Goal: Task Accomplishment & Management: Complete application form

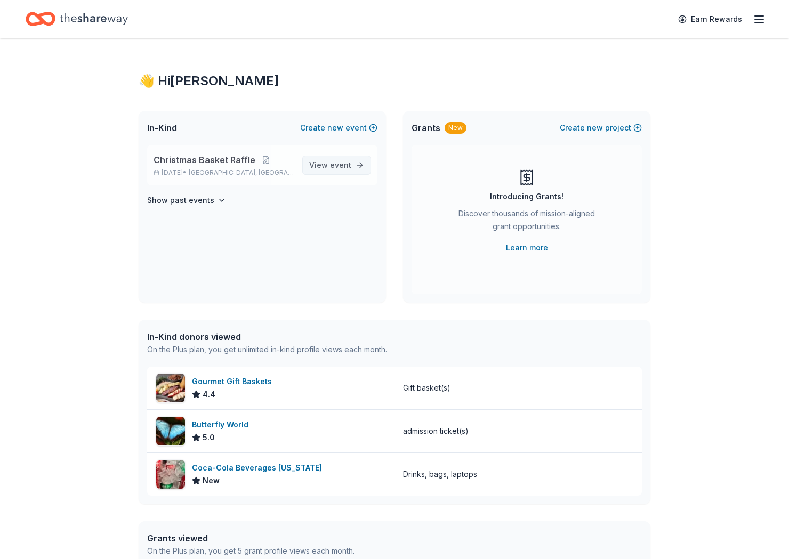
click at [346, 167] on span "event" at bounding box center [340, 165] width 21 height 9
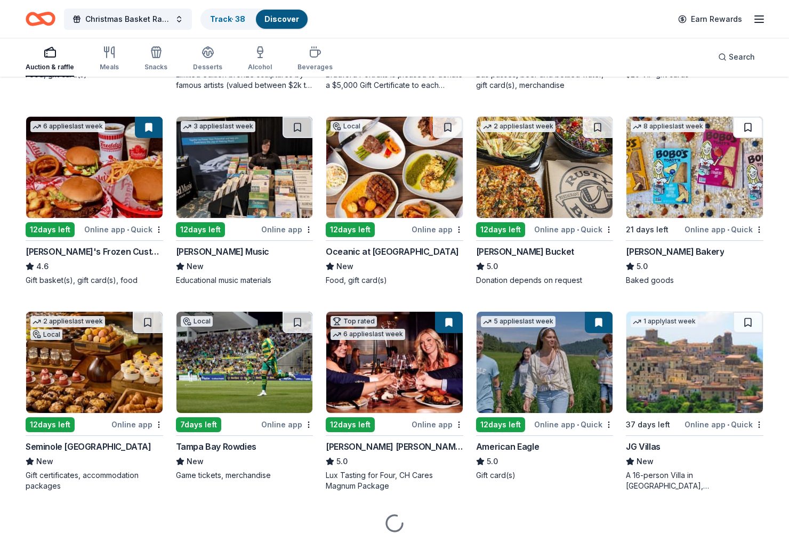
scroll to position [1316, 0]
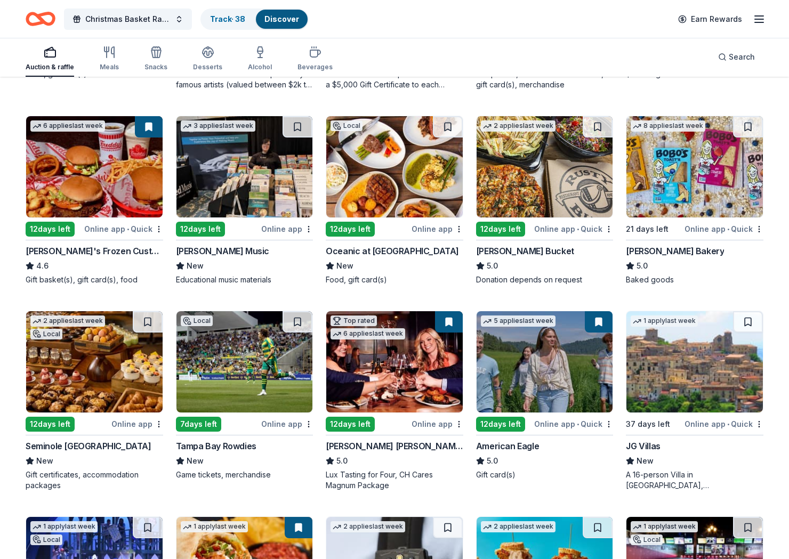
click at [636, 57] on div "Auction & raffle Meals Snacks Desserts Alcohol Beverages Search" at bounding box center [395, 56] width 738 height 39
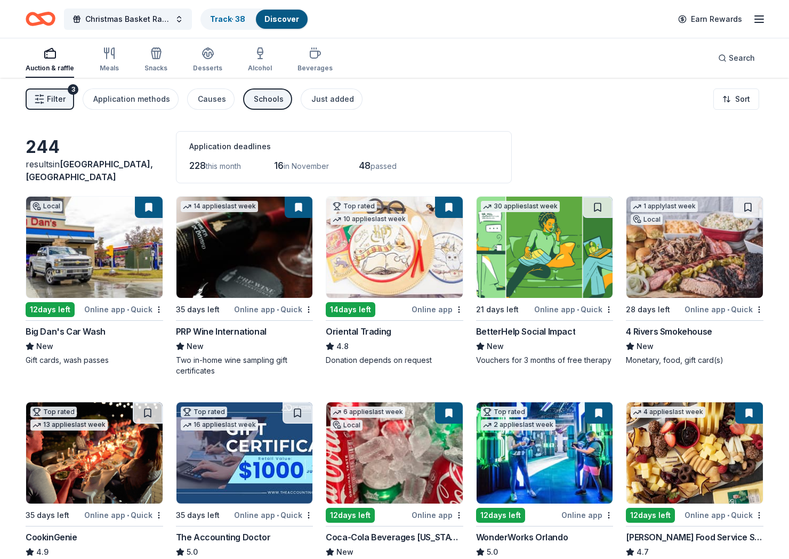
scroll to position [0, 0]
click at [32, 104] on button "Filter 3" at bounding box center [50, 99] width 49 height 21
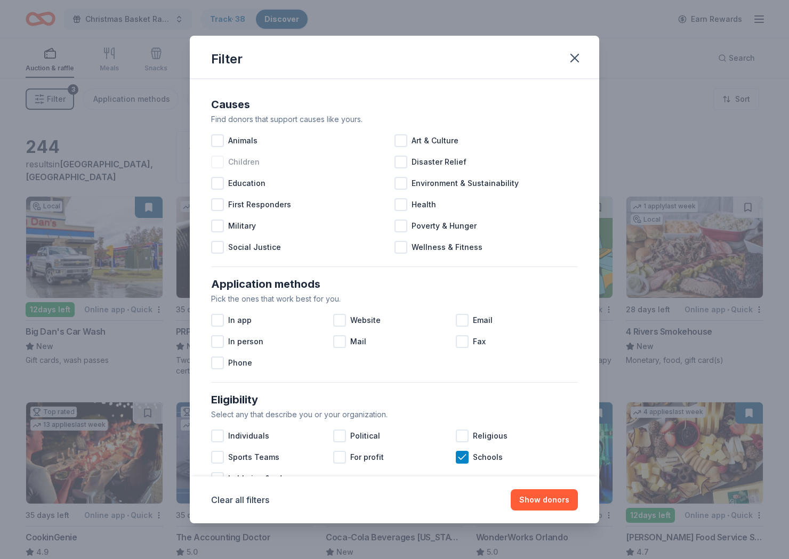
click at [222, 163] on div at bounding box center [217, 162] width 13 height 13
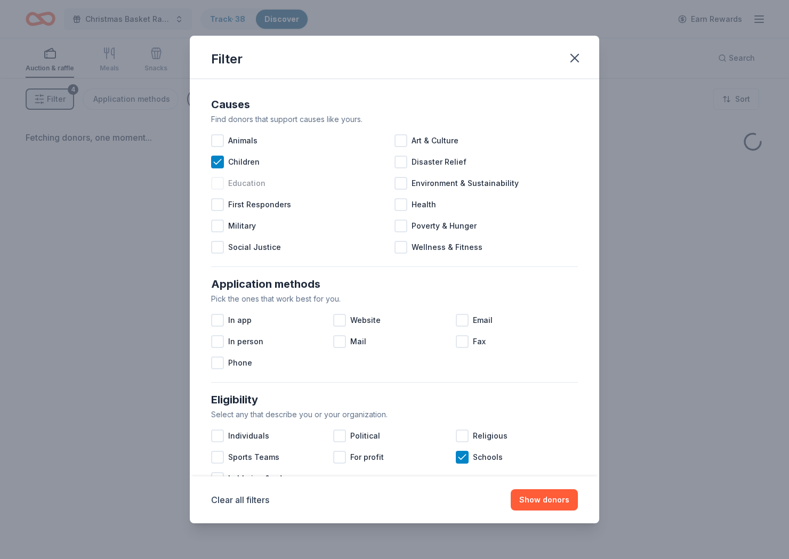
click at [219, 183] on div at bounding box center [217, 183] width 13 height 13
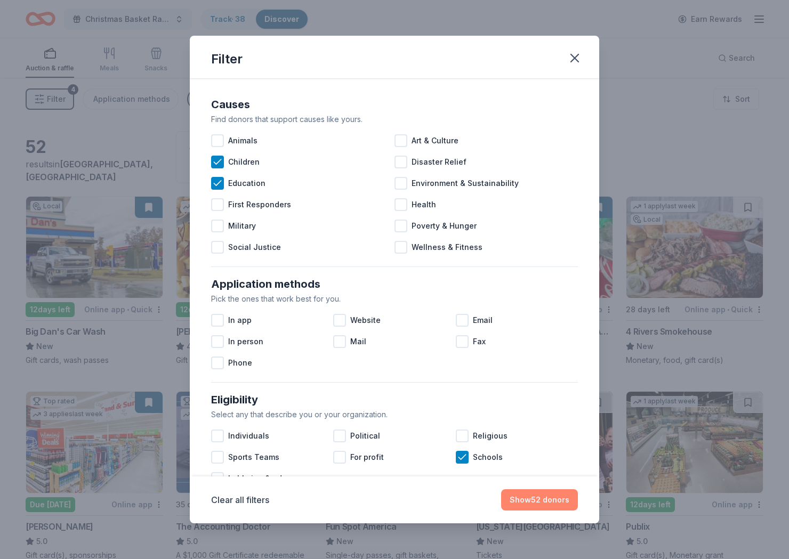
click at [532, 499] on button "Show 52 donors" at bounding box center [539, 500] width 77 height 21
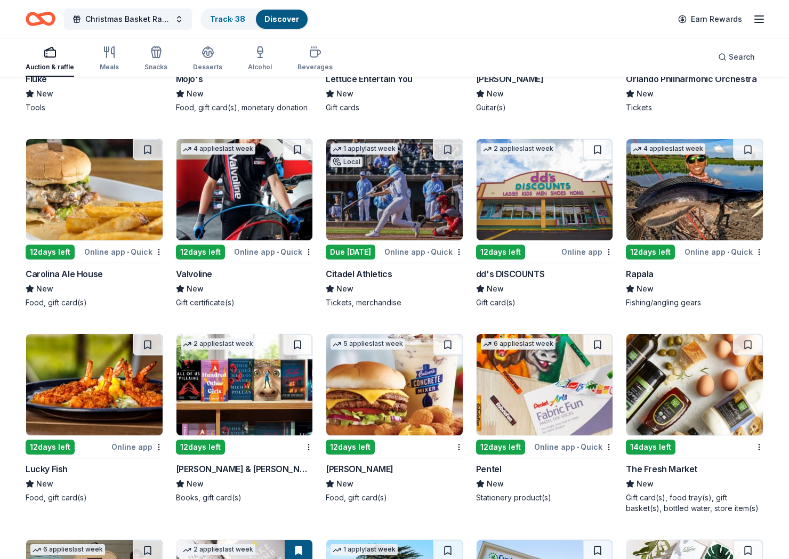
scroll to position [1067, 0]
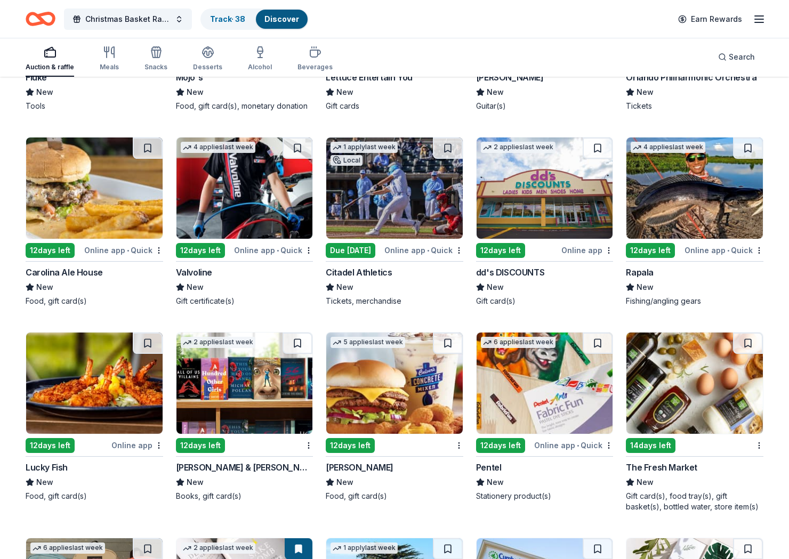
click at [664, 197] on img at bounding box center [695, 188] width 137 height 101
click at [651, 375] on img at bounding box center [695, 383] width 137 height 101
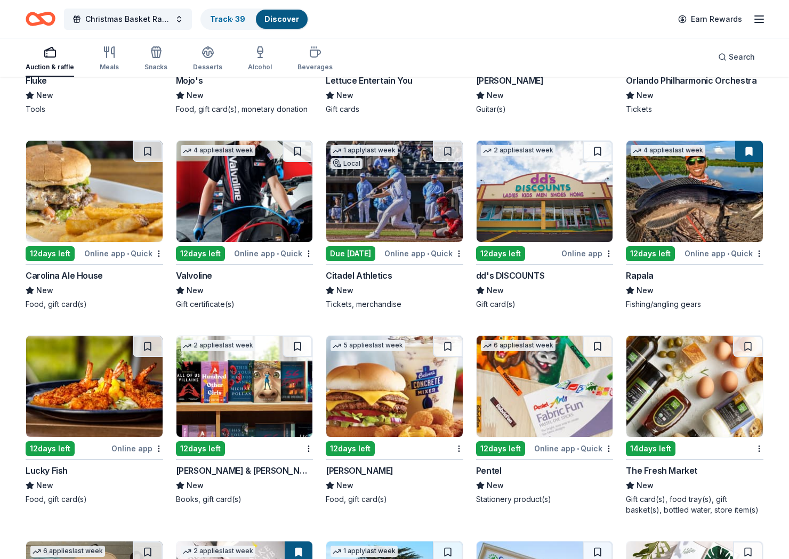
click at [193, 181] on img at bounding box center [245, 191] width 137 height 101
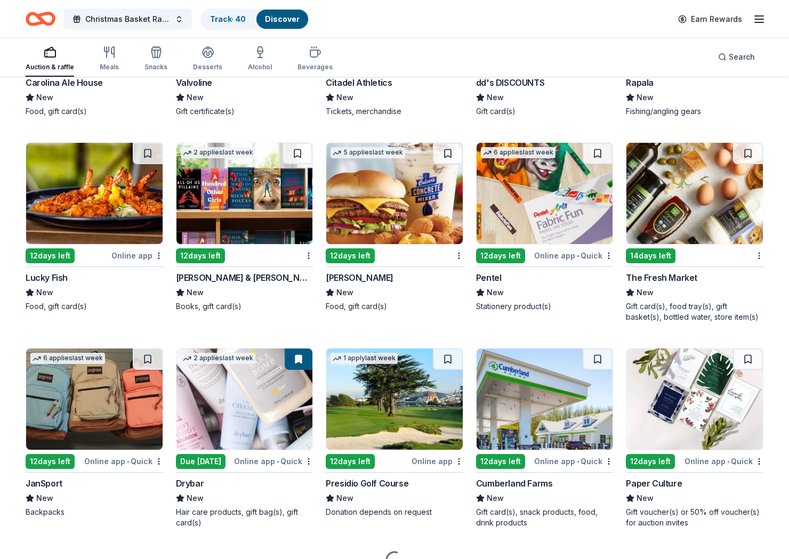
scroll to position [1261, 0]
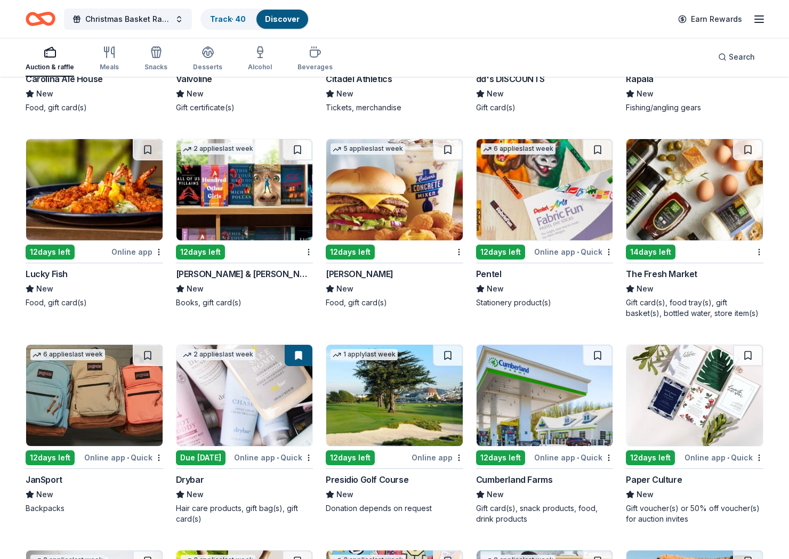
click at [574, 207] on img at bounding box center [545, 189] width 137 height 101
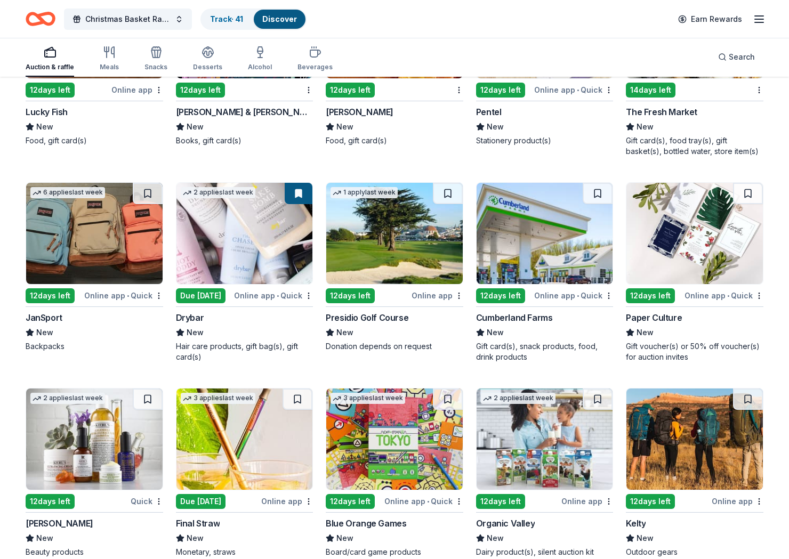
scroll to position [1430, 0]
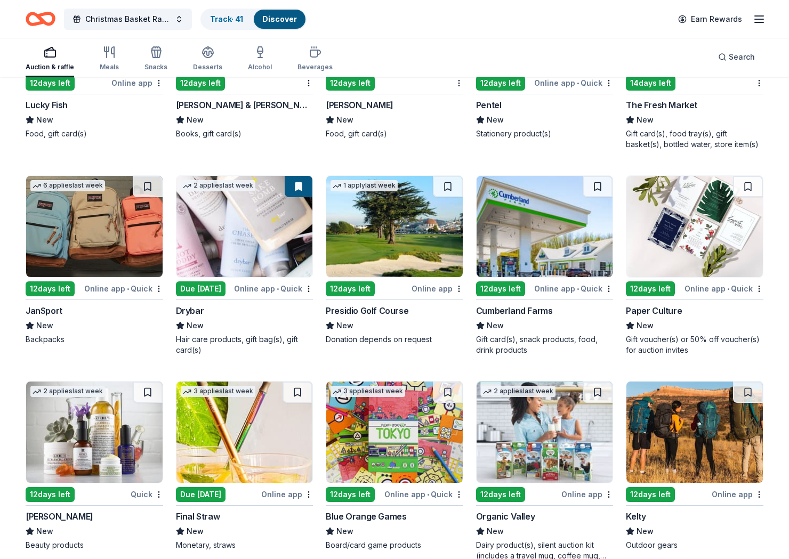
click at [704, 247] on img at bounding box center [695, 226] width 137 height 101
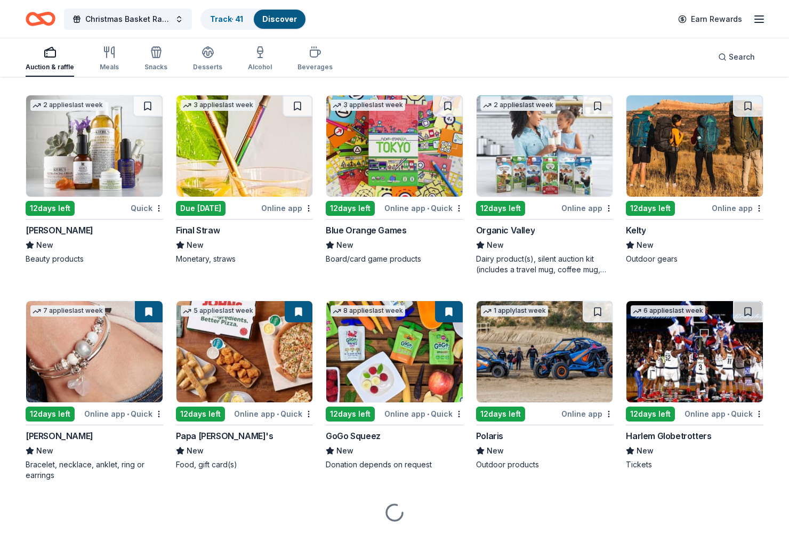
scroll to position [1722, 0]
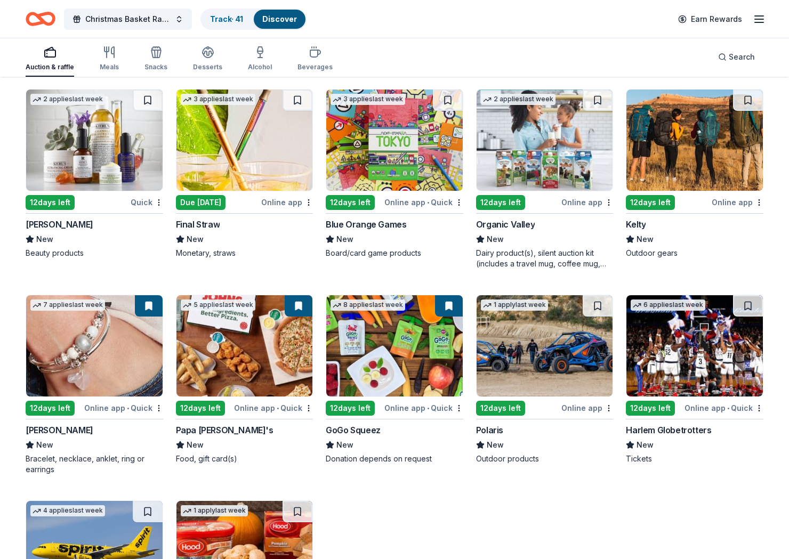
click at [525, 363] on img at bounding box center [545, 345] width 137 height 101
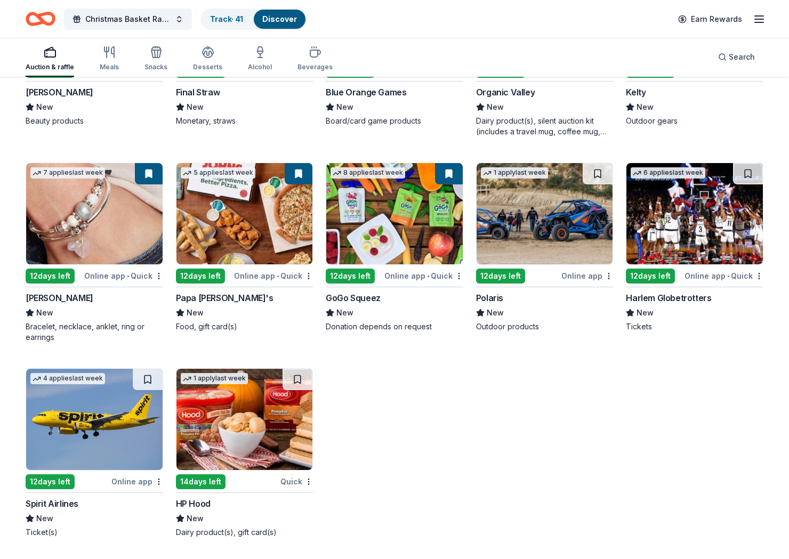
scroll to position [1854, 0]
click at [60, 439] on img at bounding box center [94, 419] width 137 height 101
click at [228, 9] on button "Track · 41 Discover" at bounding box center [254, 19] width 106 height 21
click at [222, 20] on link "Track · 41" at bounding box center [226, 18] width 33 height 9
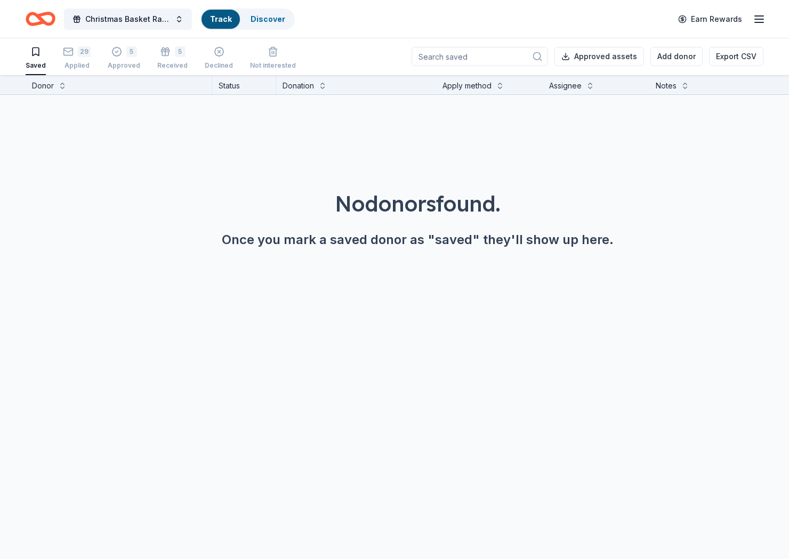
scroll to position [1, 0]
click at [87, 62] on div "Applied" at bounding box center [77, 65] width 28 height 9
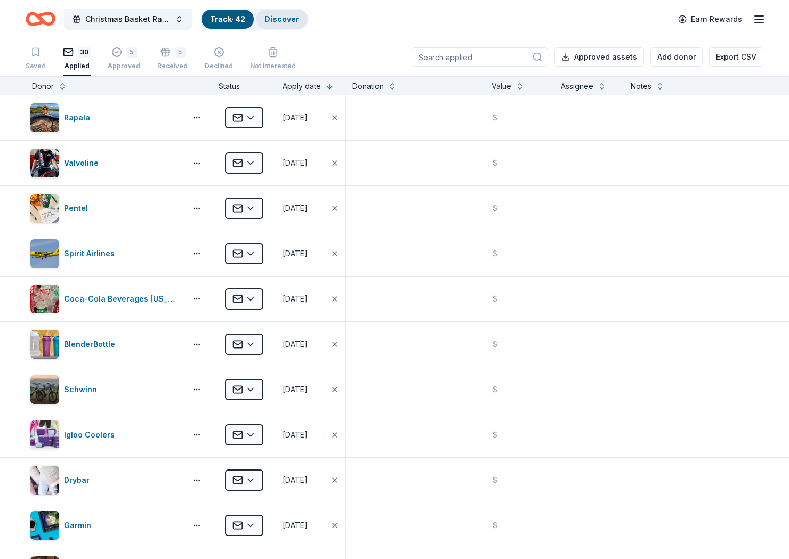
click at [274, 21] on link "Discover" at bounding box center [282, 18] width 35 height 9
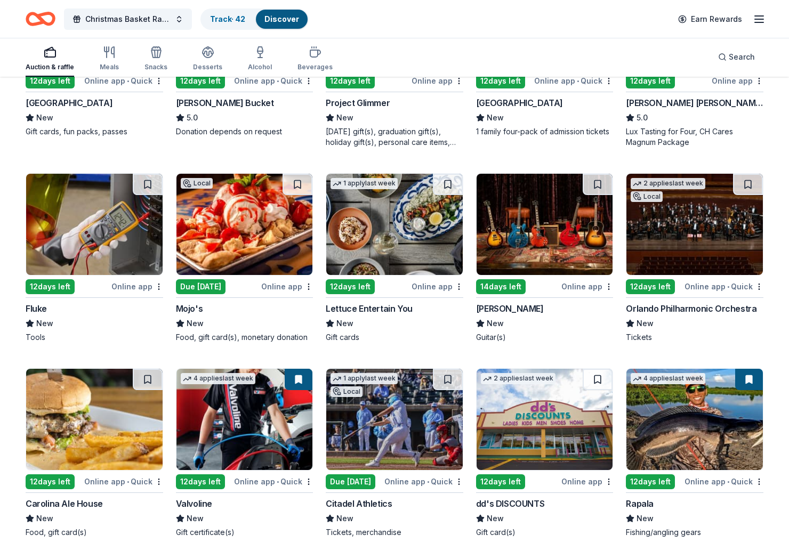
scroll to position [837, 0]
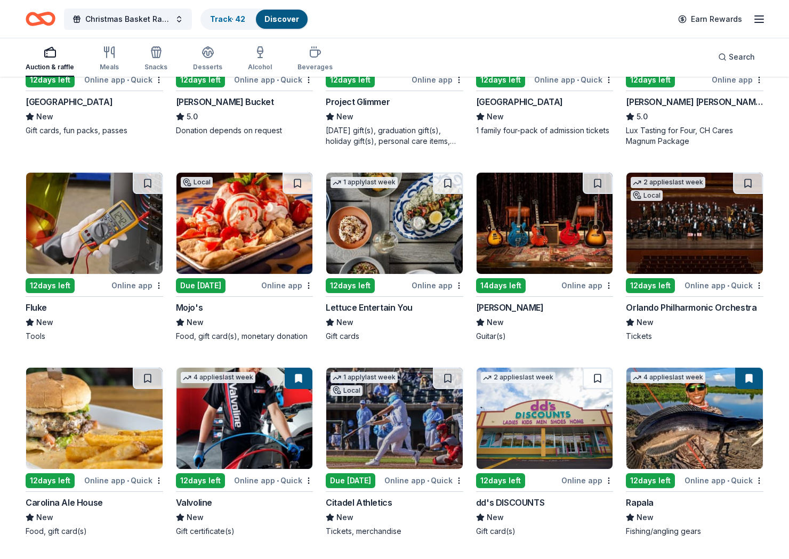
click at [719, 258] on img at bounding box center [695, 223] width 137 height 101
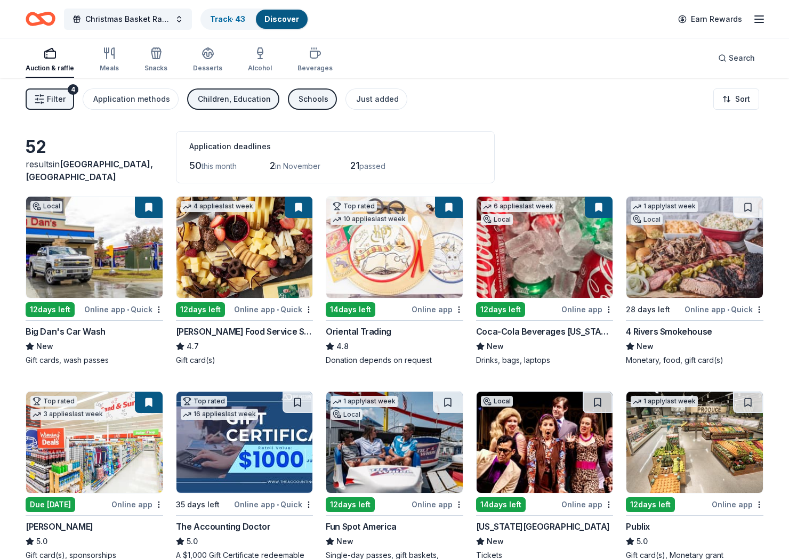
scroll to position [0, 0]
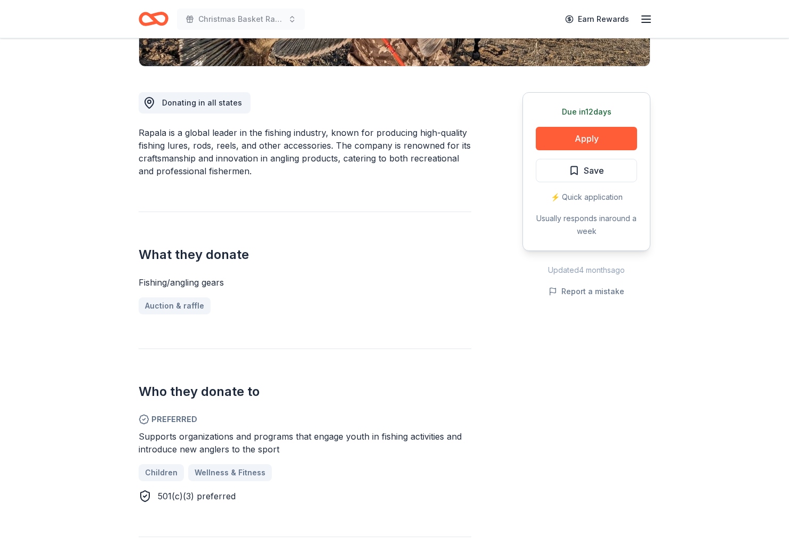
scroll to position [258, 0]
click at [597, 147] on button "Apply" at bounding box center [586, 137] width 101 height 23
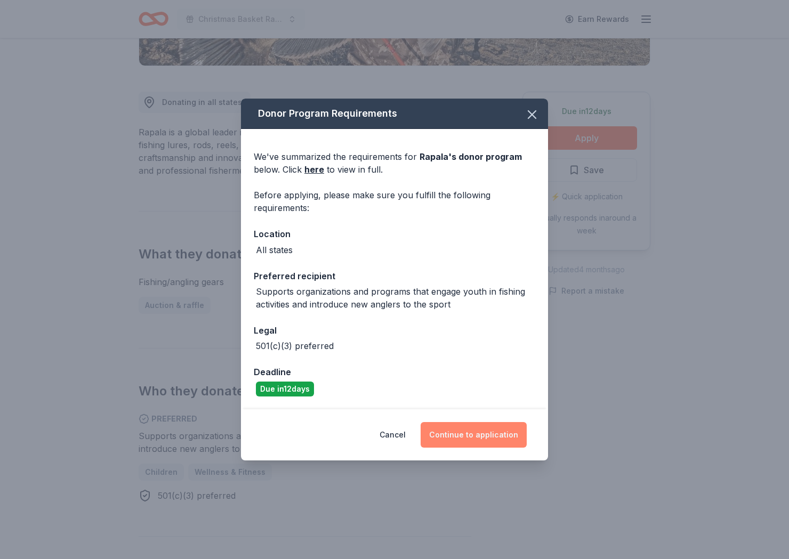
click at [483, 438] on button "Continue to application" at bounding box center [474, 435] width 106 height 26
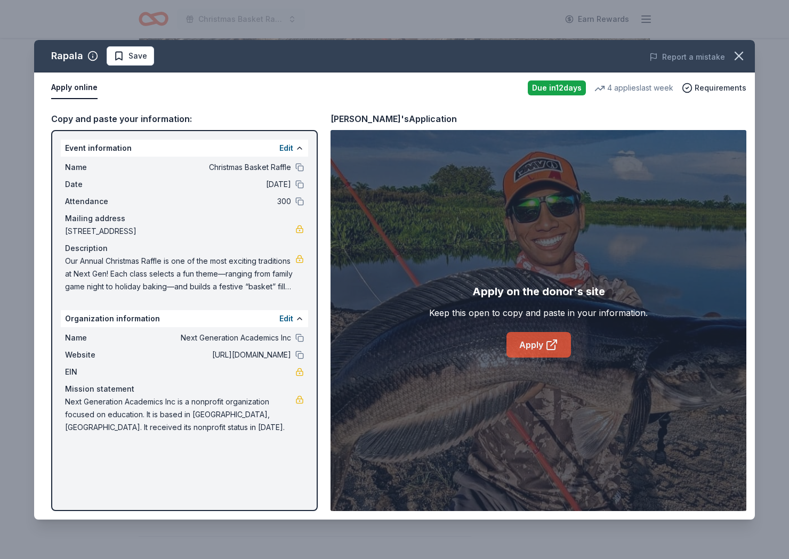
click at [534, 343] on link "Apply" at bounding box center [539, 345] width 65 height 26
click at [138, 63] on button "Save" at bounding box center [130, 55] width 47 height 19
click at [148, 59] on html "Christmas Basket Raffle Earn Rewards Due in 12 days Share Rapala New 4 applies …" at bounding box center [394, 21] width 789 height 559
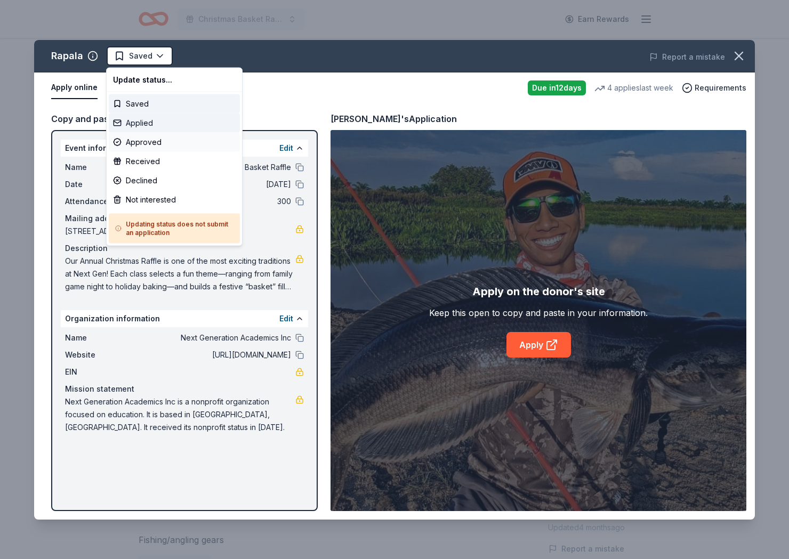
scroll to position [0, 0]
click at [154, 131] on div "Applied" at bounding box center [174, 123] width 131 height 19
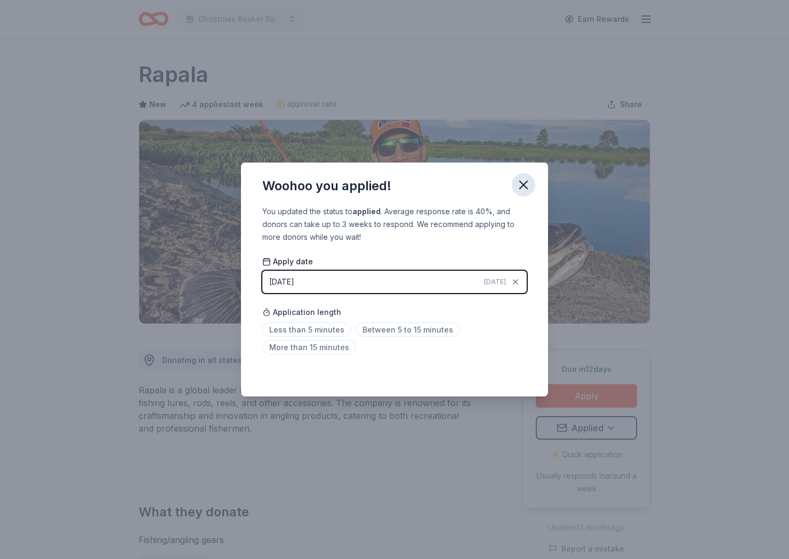
click at [516, 187] on icon "button" at bounding box center [523, 185] width 15 height 15
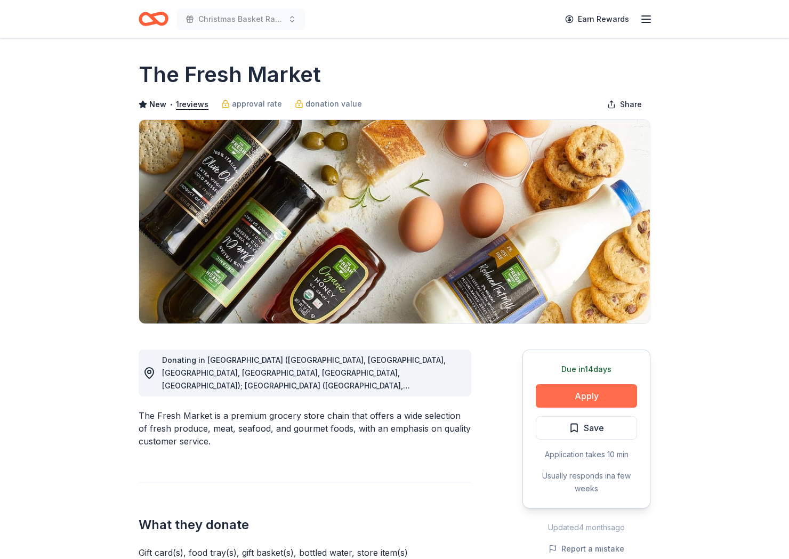
click at [573, 395] on button "Apply" at bounding box center [586, 396] width 101 height 23
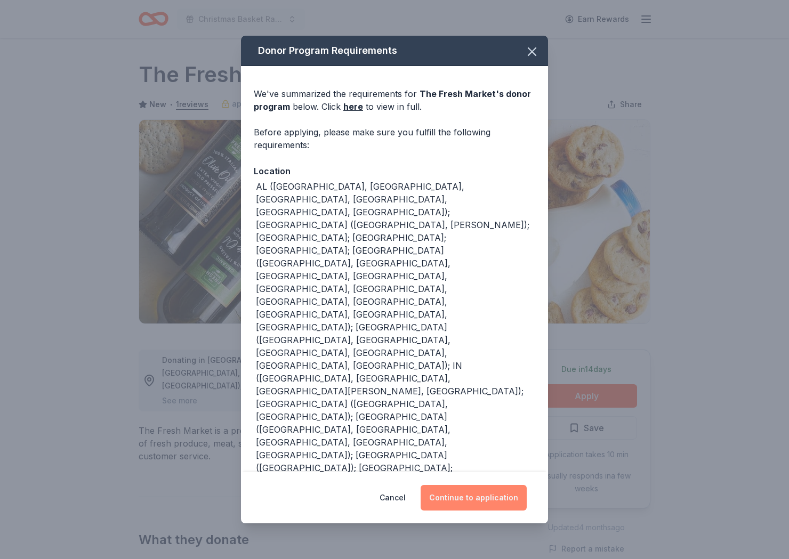
click at [486, 487] on button "Continue to application" at bounding box center [474, 498] width 106 height 26
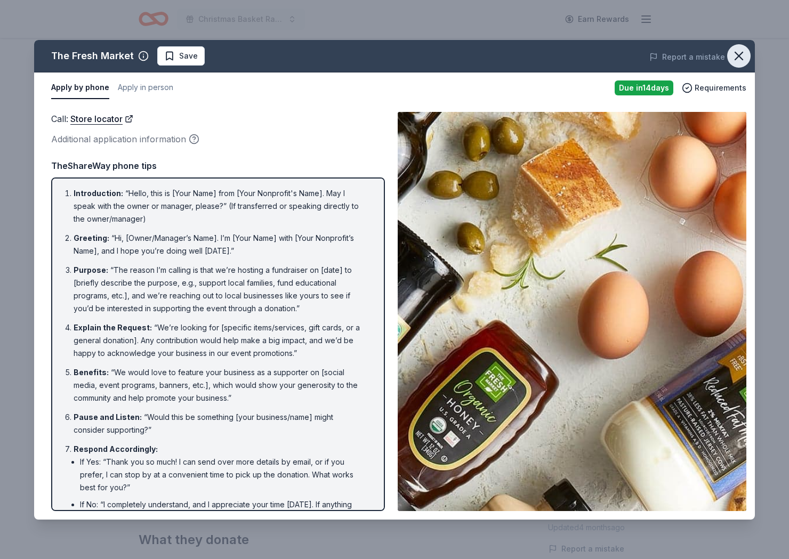
click at [744, 56] on icon "button" at bounding box center [739, 56] width 15 height 15
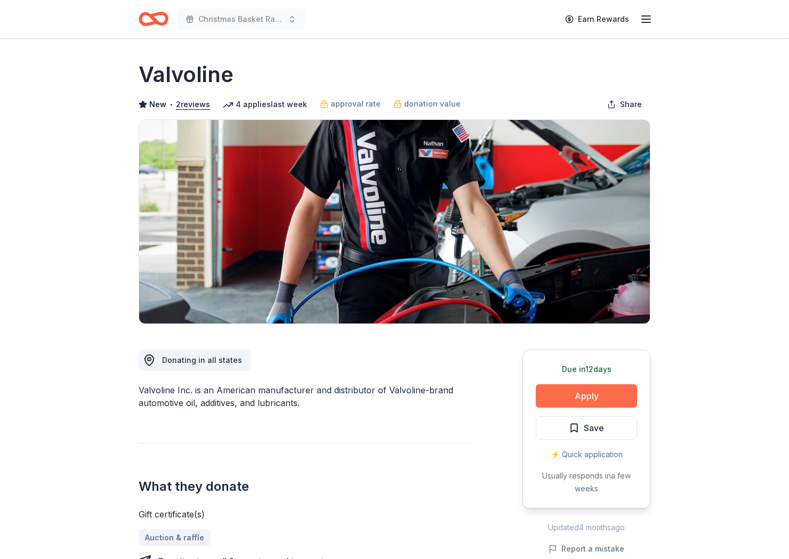
click at [597, 401] on button "Apply" at bounding box center [586, 396] width 101 height 23
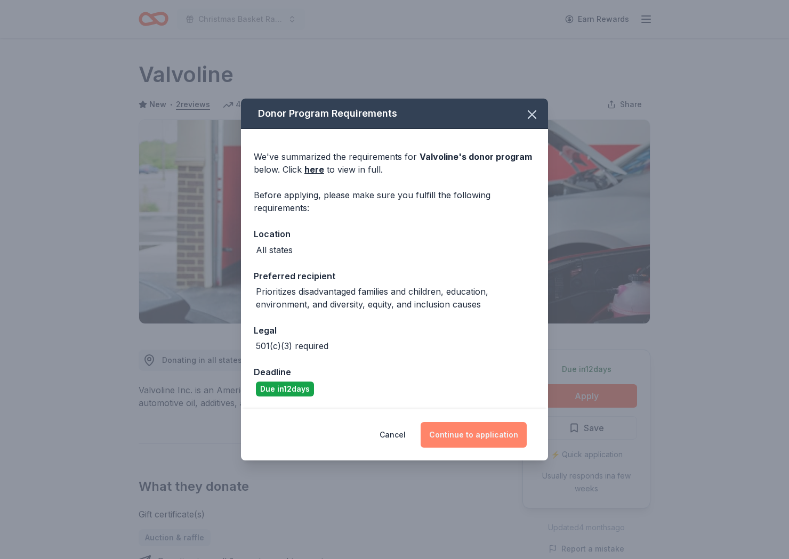
click at [492, 442] on button "Continue to application" at bounding box center [474, 435] width 106 height 26
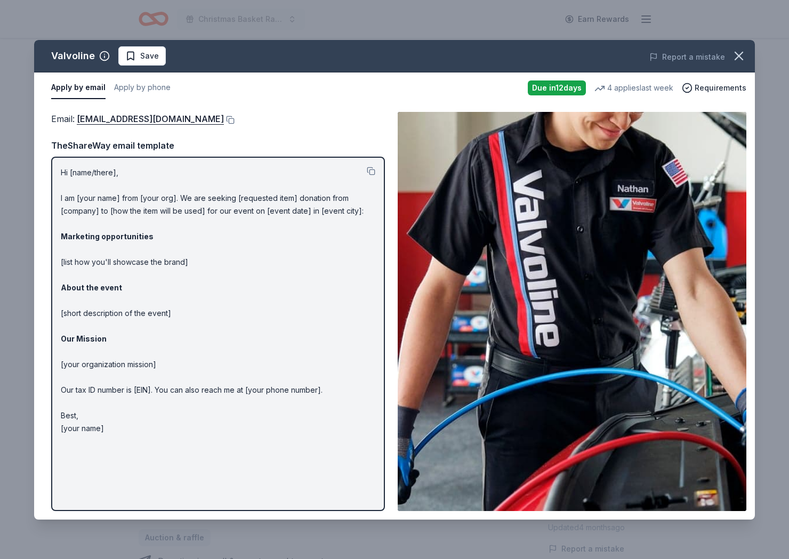
drag, startPoint x: 205, startPoint y: 118, endPoint x: 219, endPoint y: 136, distance: 22.4
click at [224, 119] on button at bounding box center [229, 120] width 11 height 9
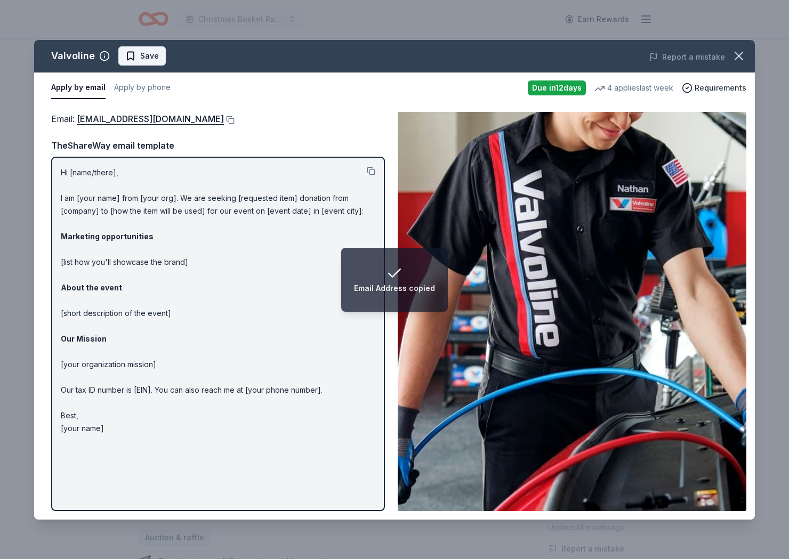
click at [137, 56] on span "Save" at bounding box center [142, 56] width 34 height 13
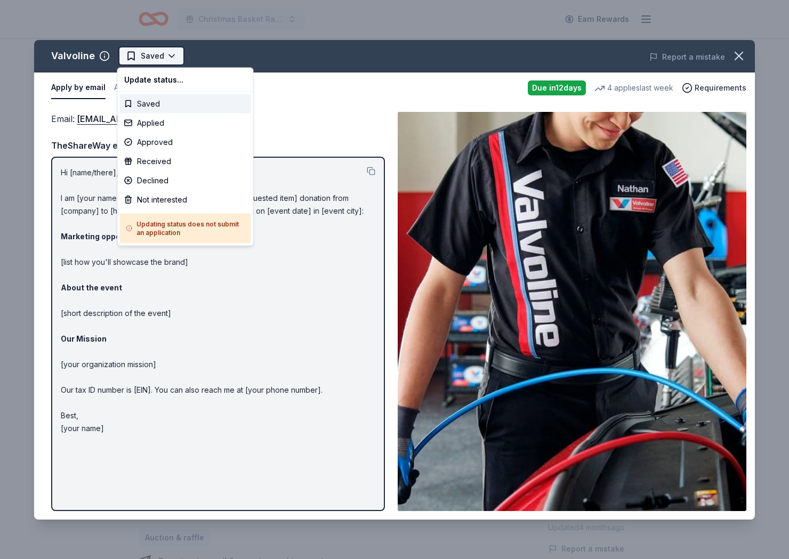
click at [160, 61] on html "Christmas Basket Raffle Earn Rewards Due in 12 days Share Valvoline New • 2 rev…" at bounding box center [394, 279] width 789 height 559
drag, startPoint x: 162, startPoint y: 123, endPoint x: 248, endPoint y: 108, distance: 87.7
click at [161, 123] on div "Applied" at bounding box center [185, 123] width 131 height 19
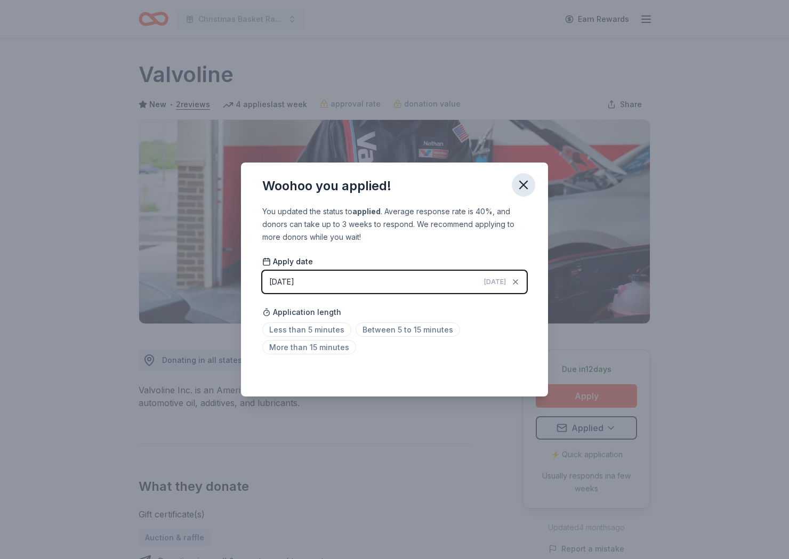
click at [527, 184] on icon "button" at bounding box center [523, 185] width 15 height 15
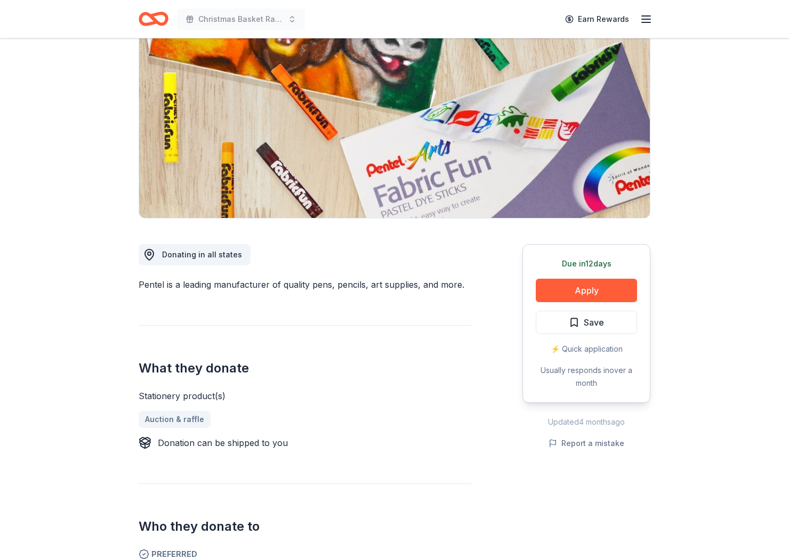
scroll to position [107, 0]
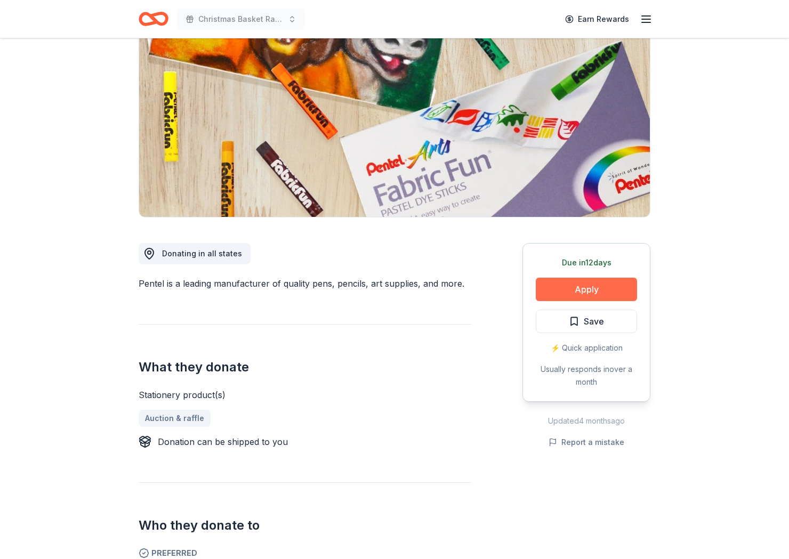
click at [592, 293] on button "Apply" at bounding box center [586, 289] width 101 height 23
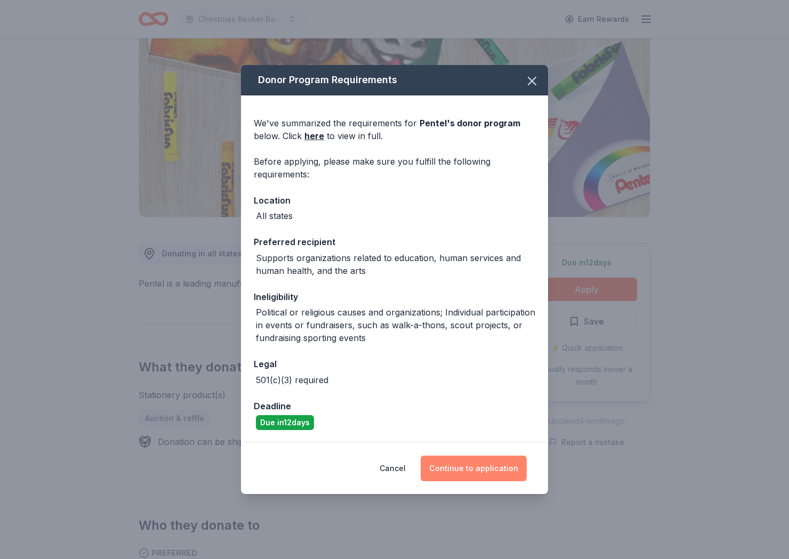
click at [482, 467] on button "Continue to application" at bounding box center [474, 469] width 106 height 26
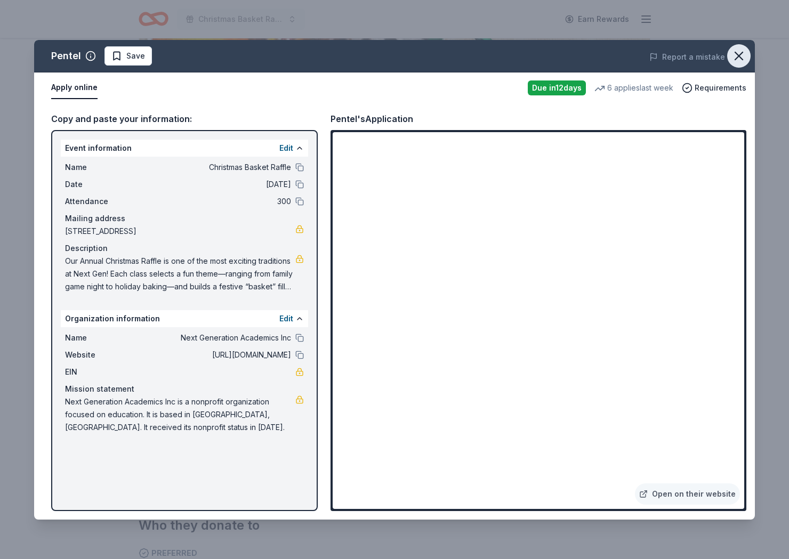
click at [735, 51] on icon "button" at bounding box center [739, 56] width 15 height 15
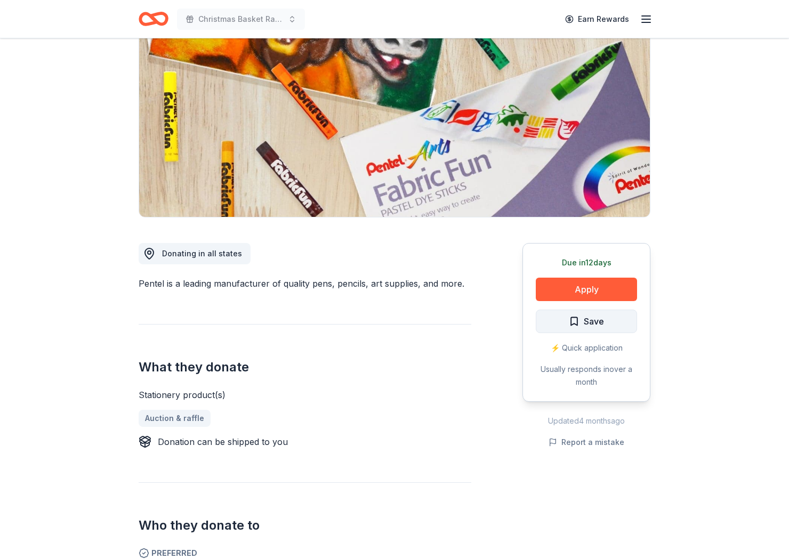
click at [595, 320] on span "Save" at bounding box center [594, 322] width 20 height 14
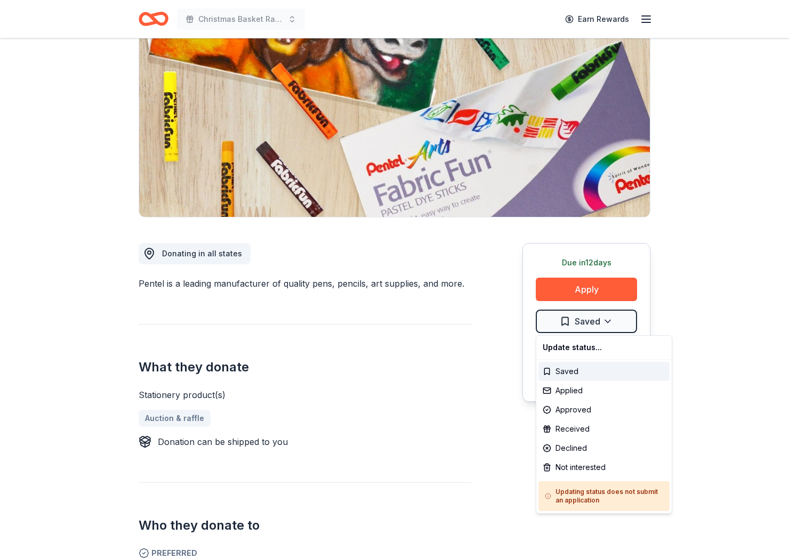
click at [595, 320] on html "Christmas Basket Raffle Earn Rewards Due in 12 days Share Pentel New 6 applies …" at bounding box center [394, 172] width 789 height 559
click at [580, 389] on div "Applied" at bounding box center [604, 390] width 131 height 19
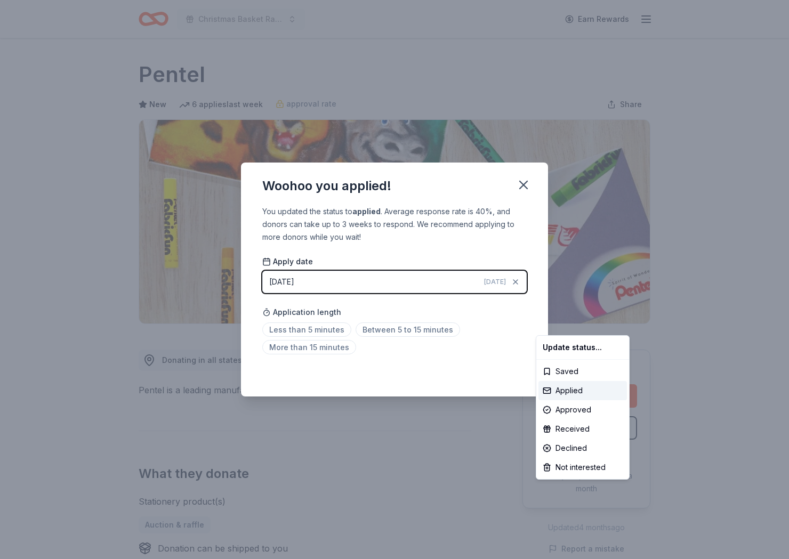
click at [537, 229] on html "Christmas Basket Raffle Earn Rewards Due in 12 days Share Pentel New 6 applies …" at bounding box center [394, 279] width 789 height 559
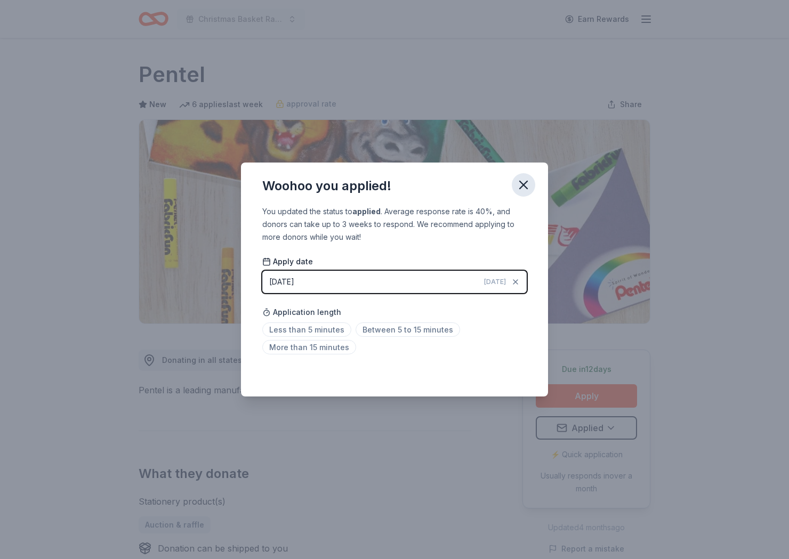
click at [527, 181] on icon "button" at bounding box center [523, 184] width 7 height 7
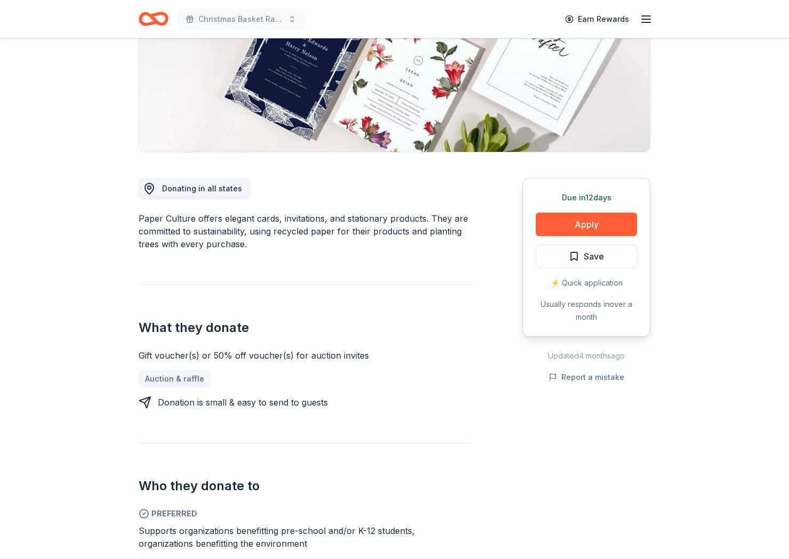
scroll to position [172, 0]
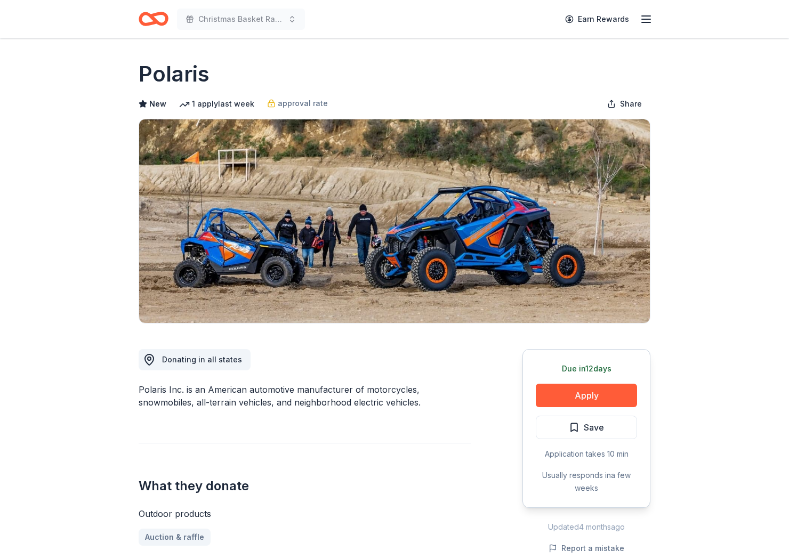
scroll to position [2, 0]
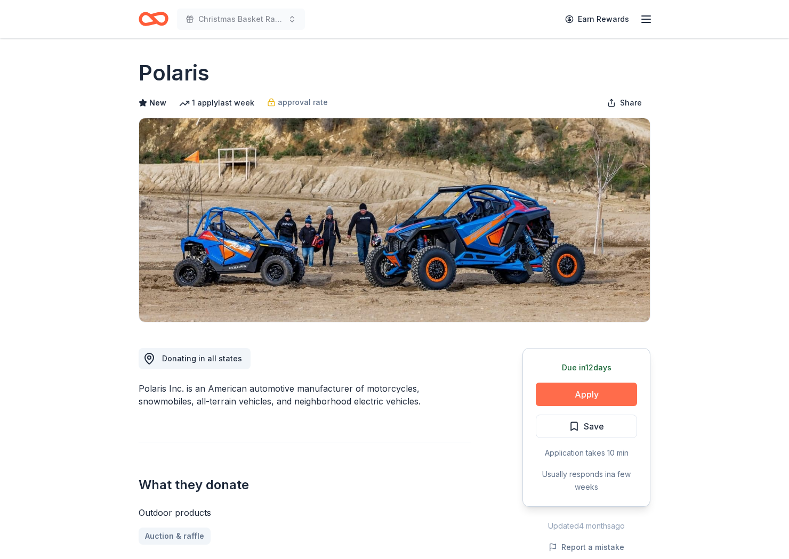
click at [600, 395] on button "Apply" at bounding box center [586, 394] width 101 height 23
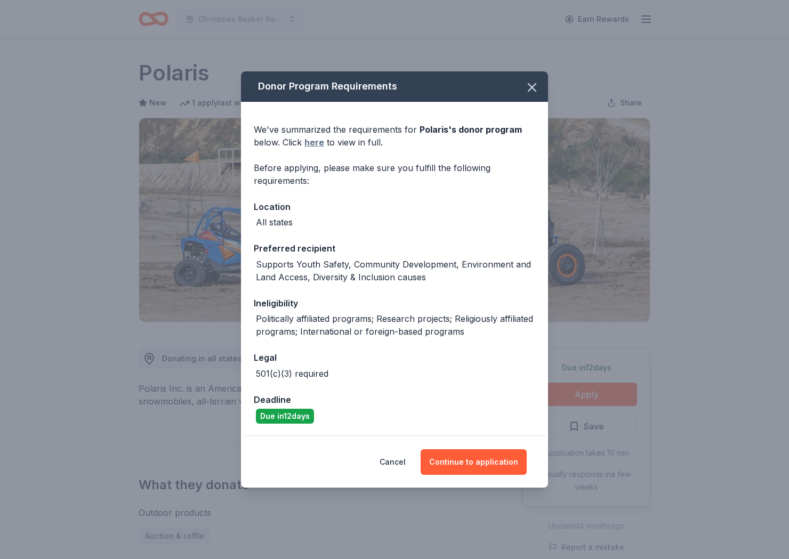
click at [312, 144] on link "here" at bounding box center [315, 142] width 20 height 13
click at [406, 456] on button "Cancel" at bounding box center [393, 463] width 26 height 26
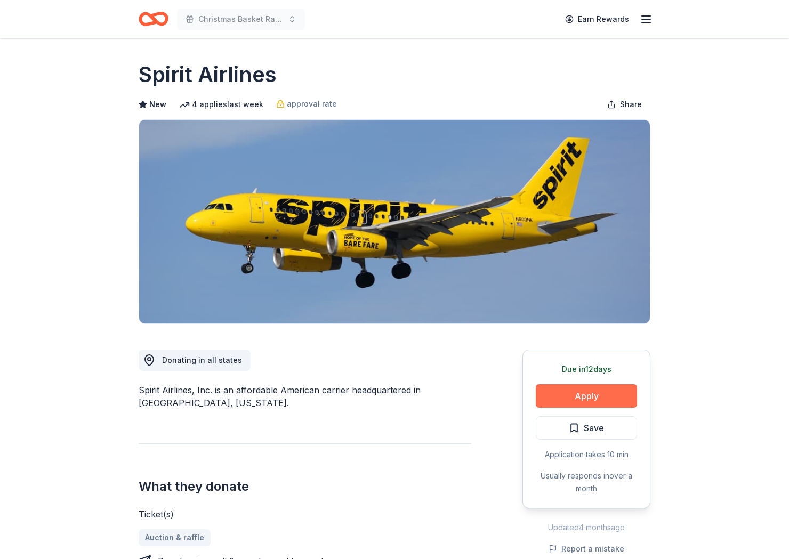
click at [613, 389] on button "Apply" at bounding box center [586, 396] width 101 height 23
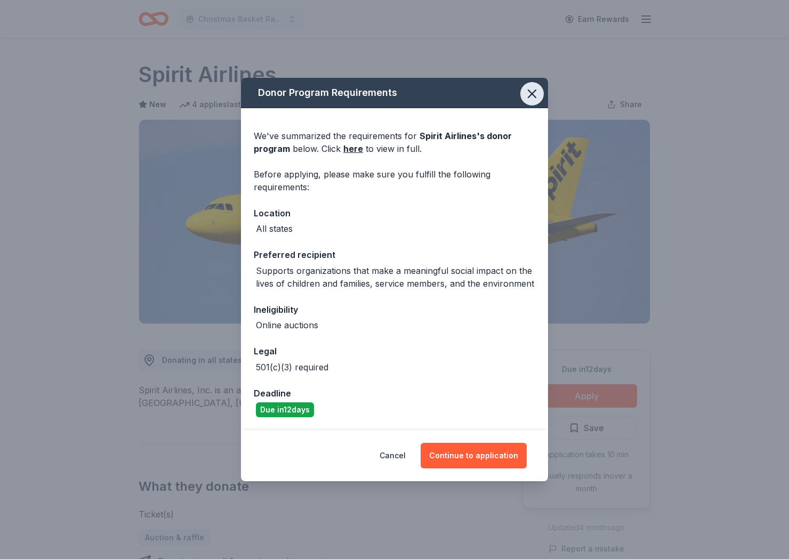
click at [532, 93] on icon "button" at bounding box center [531, 93] width 7 height 7
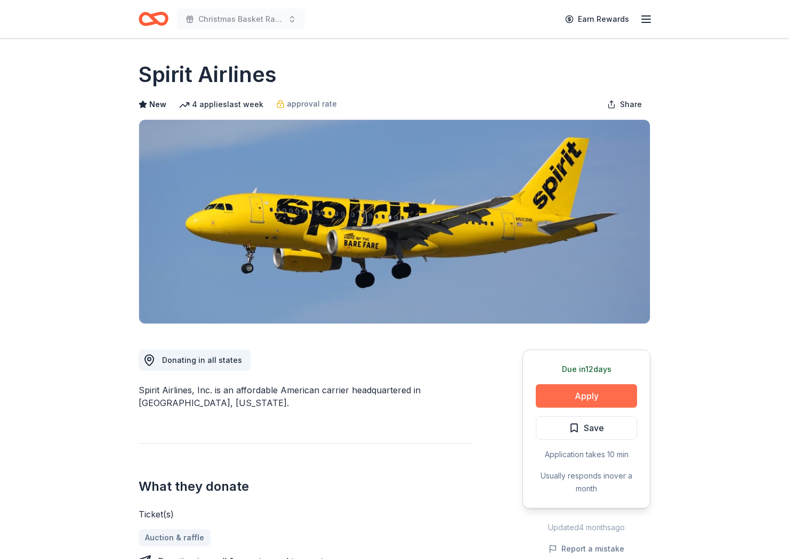
click at [600, 397] on button "Apply" at bounding box center [586, 396] width 101 height 23
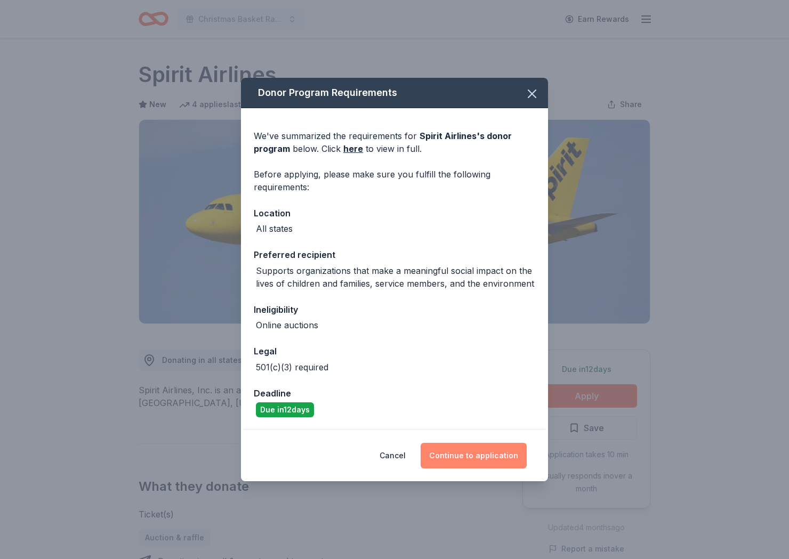
click at [487, 451] on button "Continue to application" at bounding box center [474, 456] width 106 height 26
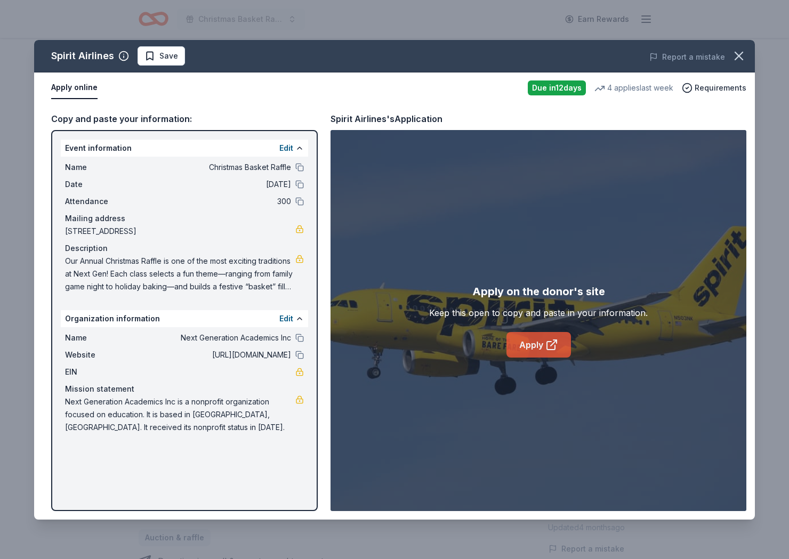
click at [546, 355] on link "Apply" at bounding box center [539, 345] width 65 height 26
click at [163, 58] on span "Save" at bounding box center [168, 56] width 19 height 13
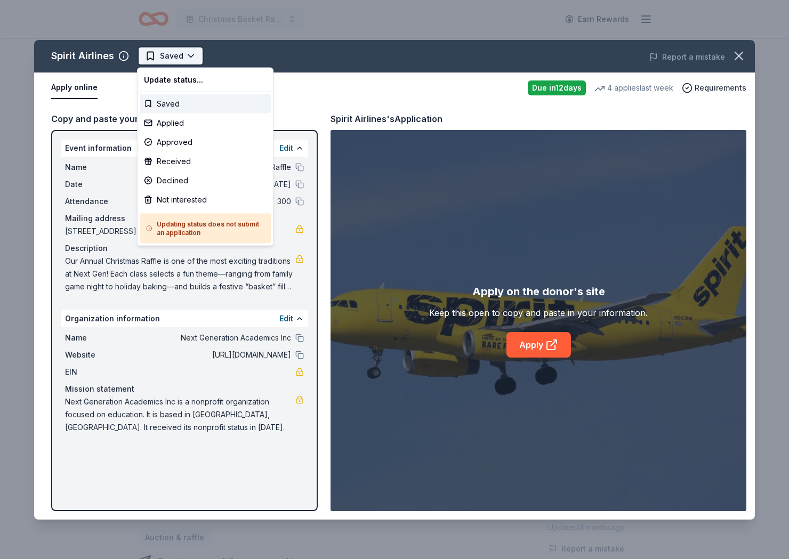
click at [164, 58] on html "Christmas Basket Raffle Earn Rewards Due [DATE] Share Spirit Airlines New 4 app…" at bounding box center [394, 279] width 789 height 559
click at [178, 117] on div "Applied" at bounding box center [205, 123] width 131 height 19
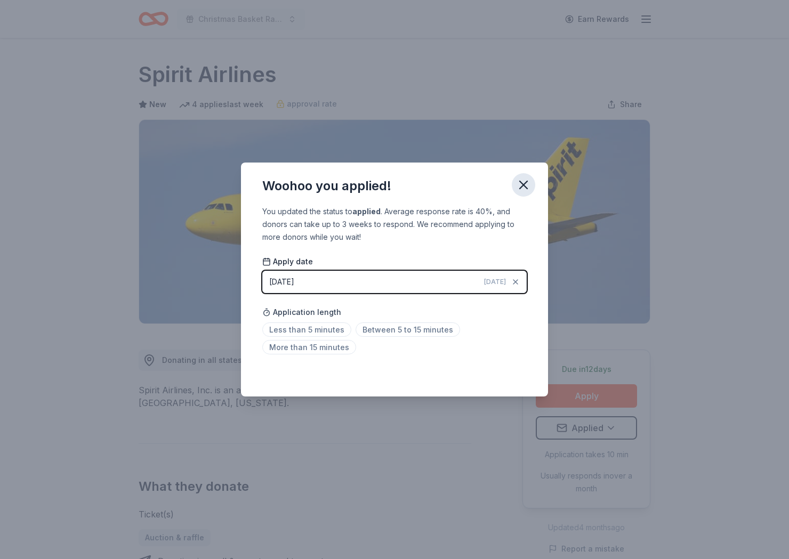
click at [521, 188] on icon "button" at bounding box center [523, 184] width 7 height 7
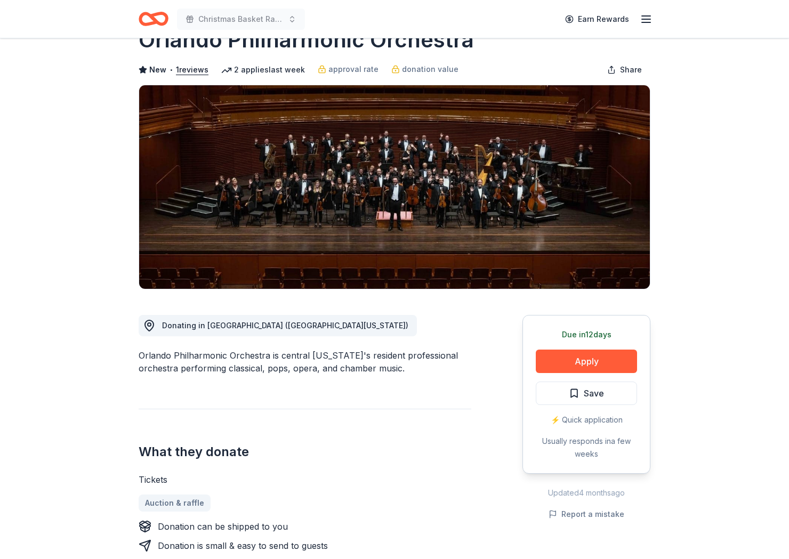
scroll to position [36, 0]
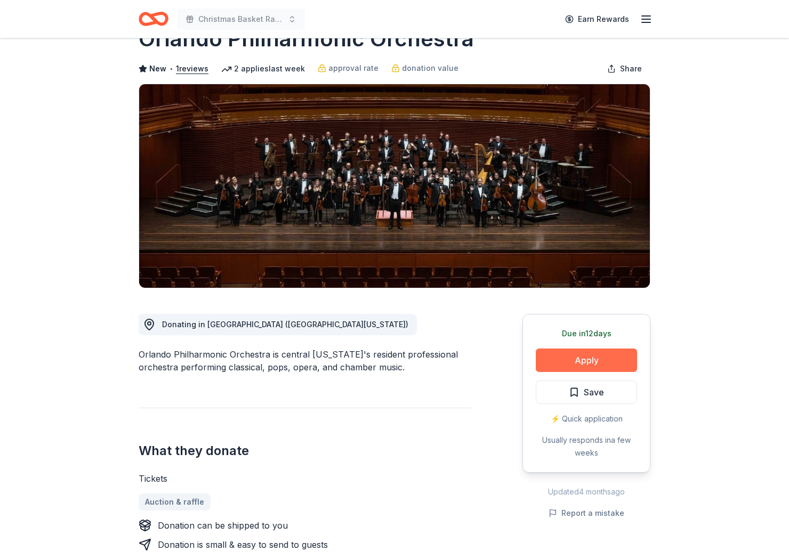
click at [610, 368] on button "Apply" at bounding box center [586, 360] width 101 height 23
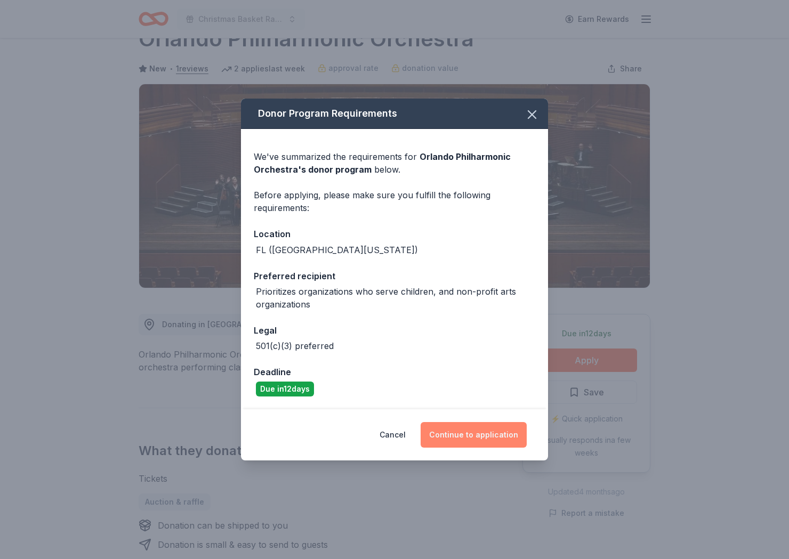
click at [497, 432] on button "Continue to application" at bounding box center [474, 435] width 106 height 26
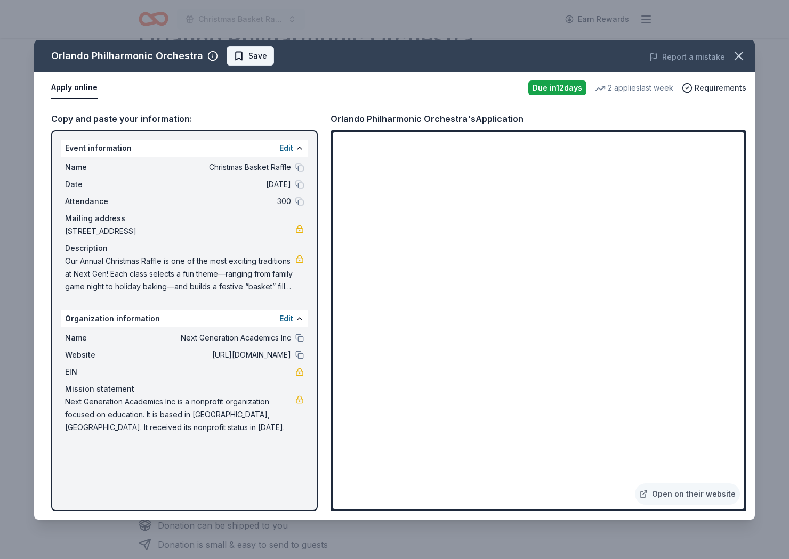
click at [241, 53] on span "Save" at bounding box center [251, 56] width 34 height 13
click at [244, 59] on html "Christmas Basket Raffle Earn Rewards Due [DATE] Share Orlando Philharmonic Orch…" at bounding box center [394, 243] width 789 height 559
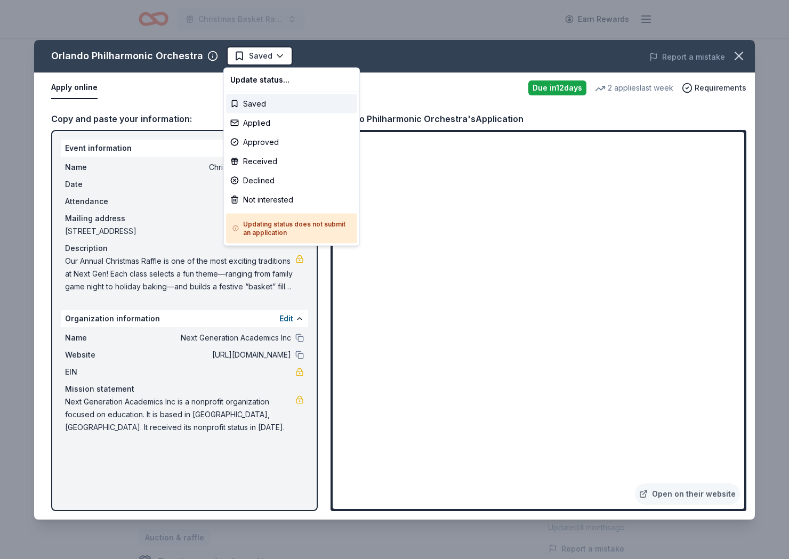
scroll to position [0, 0]
click at [258, 52] on html "Christmas Basket Raffle Earn Rewards Due [DATE] Share Orlando Philharmonic Orch…" at bounding box center [394, 279] width 789 height 559
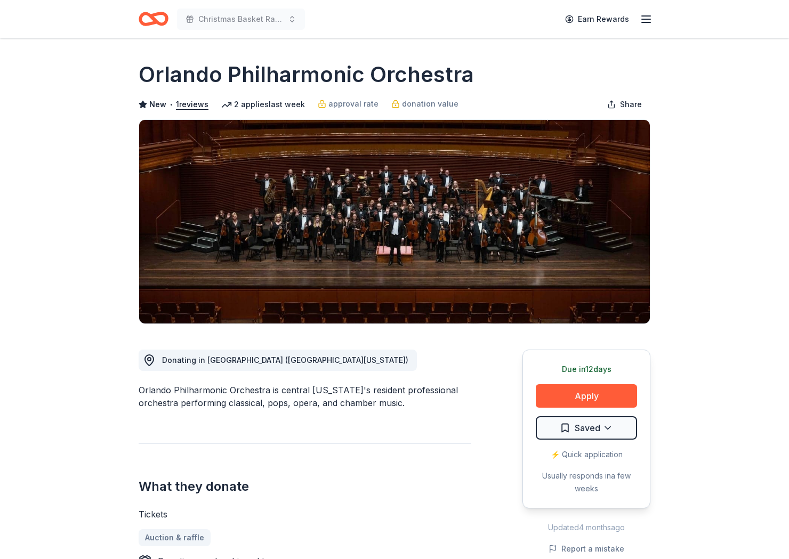
click at [607, 440] on div "Due [DATE] Apply Saved ⚡️ Quick application Usually responds in a few weeks" at bounding box center [587, 429] width 128 height 159
click at [603, 435] on html "Christmas Basket Raffle Earn Rewards Due [DATE] Share Orlando Philharmonic Orch…" at bounding box center [394, 279] width 789 height 559
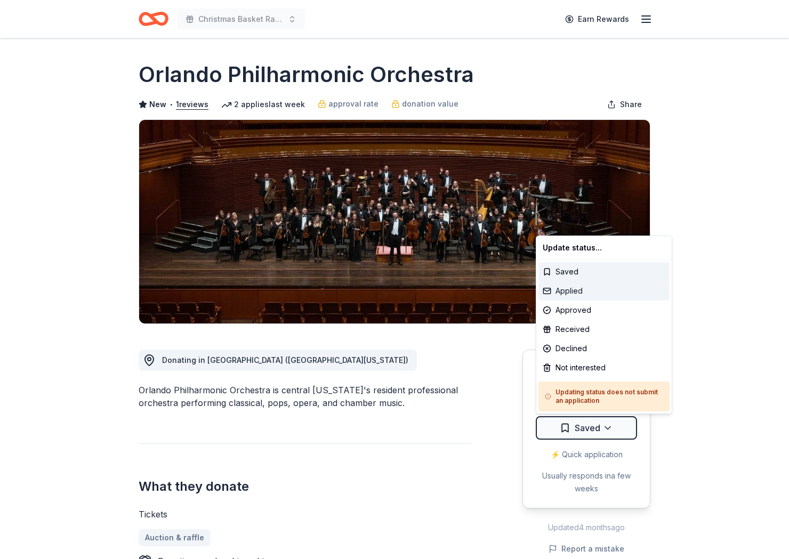
click at [580, 297] on div "Applied" at bounding box center [604, 291] width 131 height 19
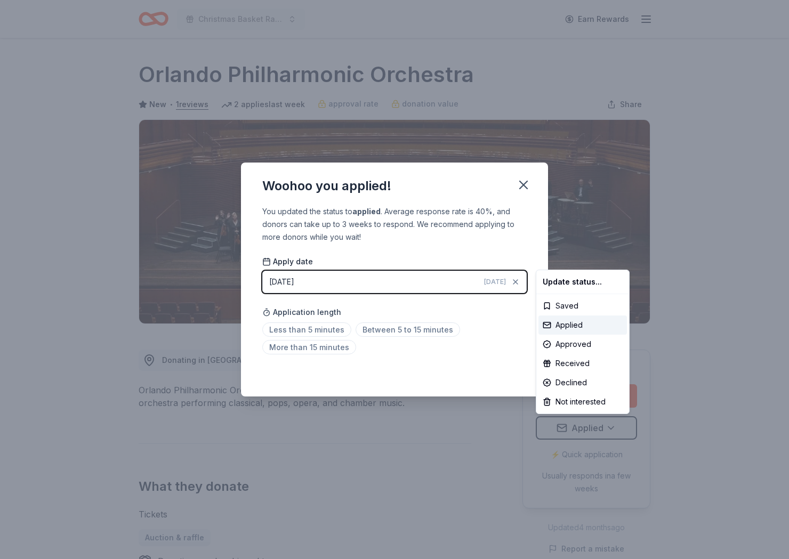
click at [527, 181] on html "Christmas Basket Raffle Earn Rewards Due [DATE] Share Orlando Philharmonic Orch…" at bounding box center [394, 279] width 789 height 559
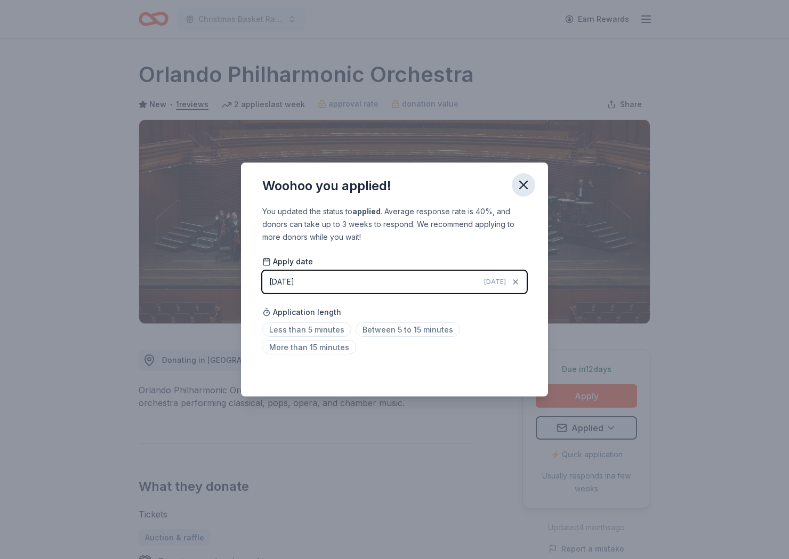
click at [527, 182] on icon "button" at bounding box center [523, 184] width 7 height 7
